Goal: Task Accomplishment & Management: Manage account settings

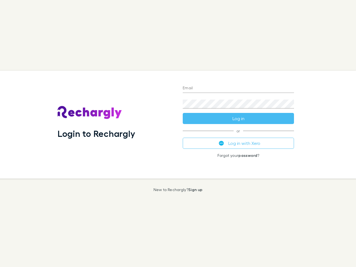
click at [178, 134] on div "Login to Rechargly" at bounding box center [115, 125] width 125 height 108
click at [238, 88] on input "Email" at bounding box center [238, 88] width 111 height 9
click at [238, 119] on button "Log in" at bounding box center [238, 118] width 111 height 11
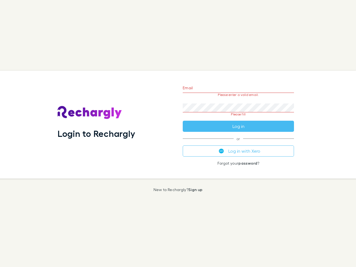
click at [238, 143] on div "Email Please enter a valid email. Password Please fill Log in or Log in with Xe…" at bounding box center [238, 125] width 120 height 108
